Goal: Information Seeking & Learning: Find specific fact

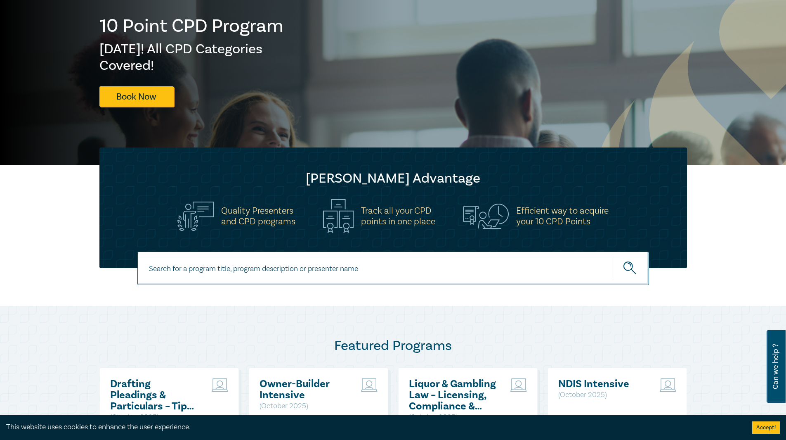
scroll to position [57, 0]
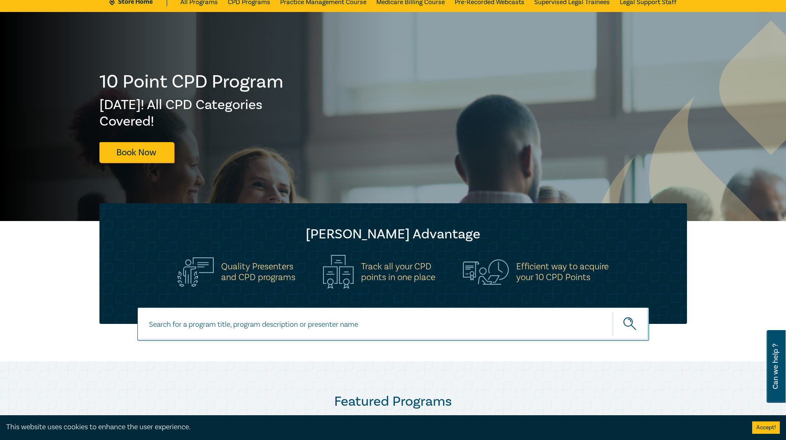
click at [173, 319] on input at bounding box center [393, 323] width 512 height 33
type input "financial statements"
click at [633, 329] on icon "submit" at bounding box center [631, 324] width 14 height 14
